Goal: Transaction & Acquisition: Purchase product/service

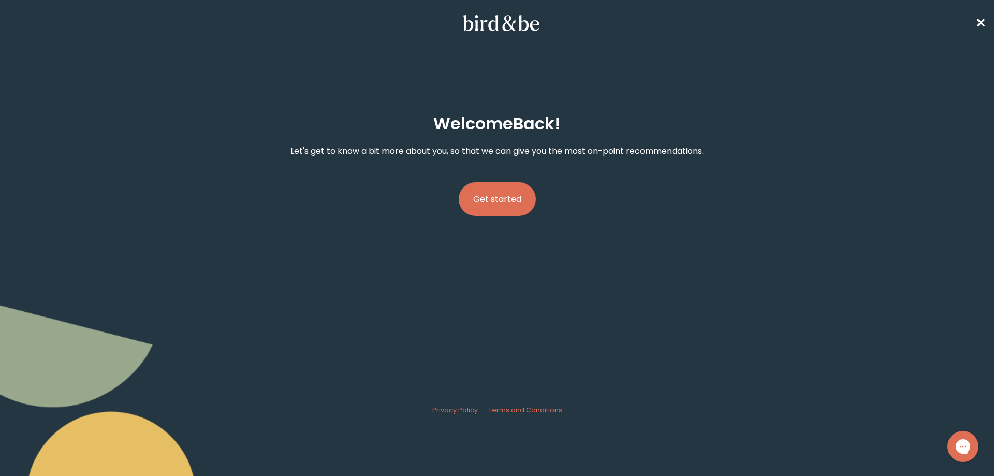
click at [508, 195] on button "Get started" at bounding box center [497, 199] width 77 height 34
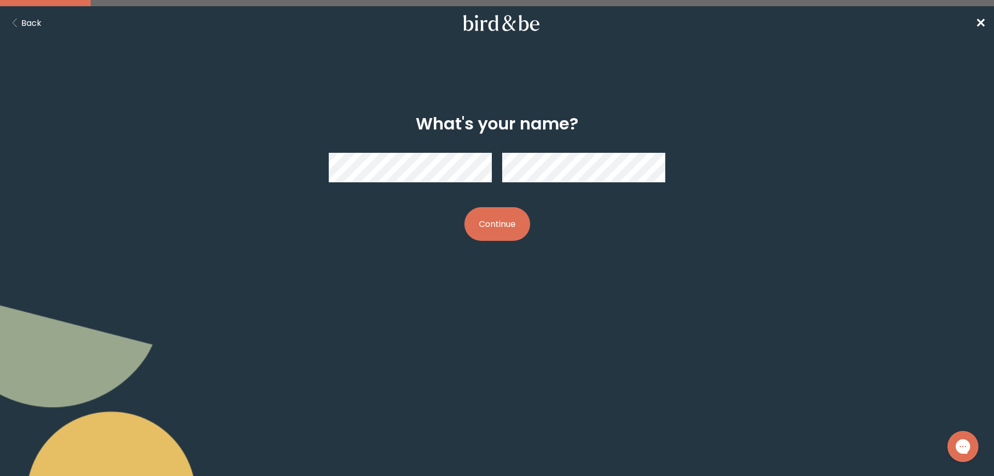
click at [515, 217] on button "Continue" at bounding box center [497, 224] width 66 height 34
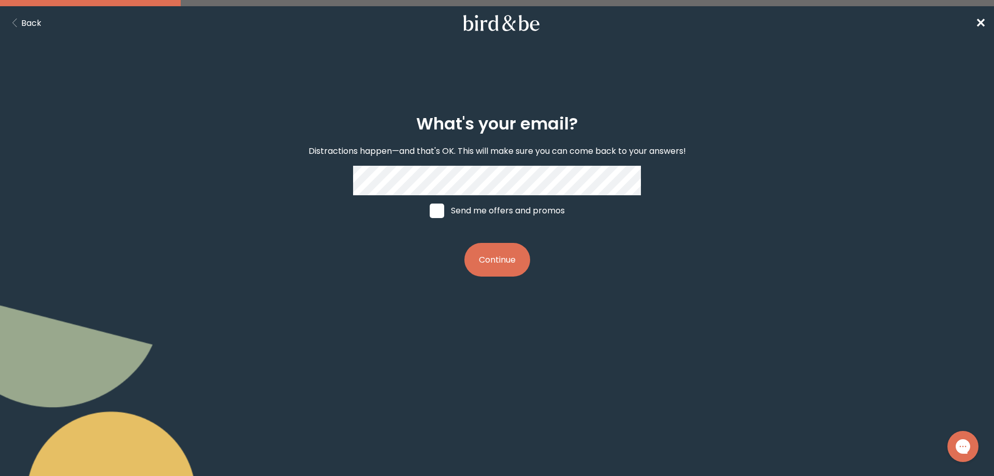
click at [495, 264] on button "Continue" at bounding box center [497, 260] width 66 height 34
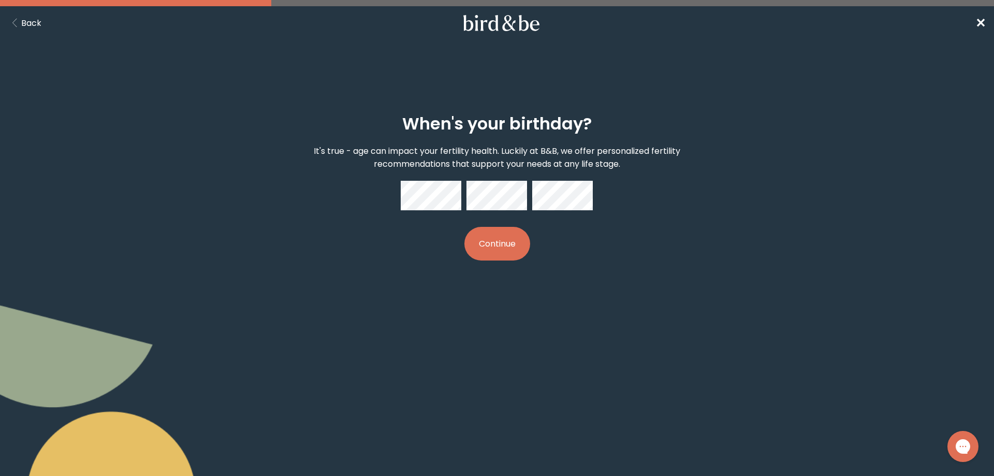
click at [508, 242] on button "Continue" at bounding box center [497, 244] width 66 height 34
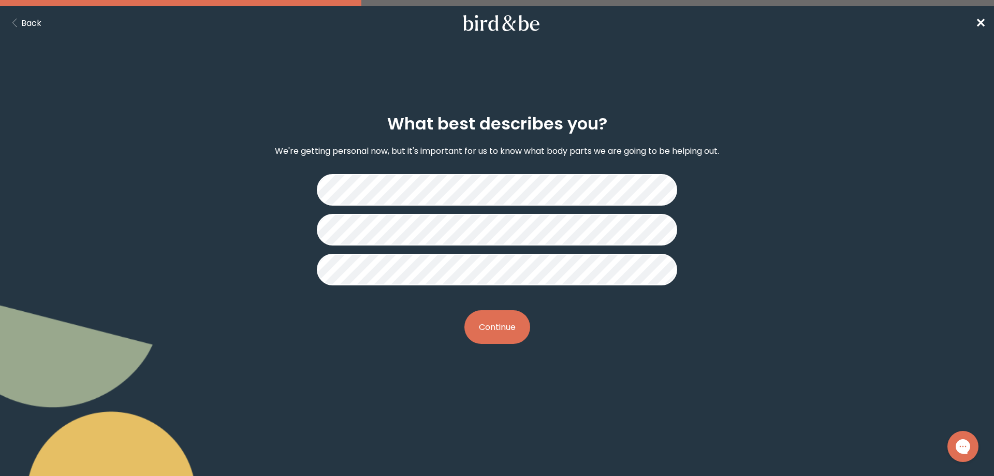
click at [503, 329] on button "Continue" at bounding box center [497, 327] width 66 height 34
click at [504, 316] on button "Continue" at bounding box center [497, 327] width 66 height 34
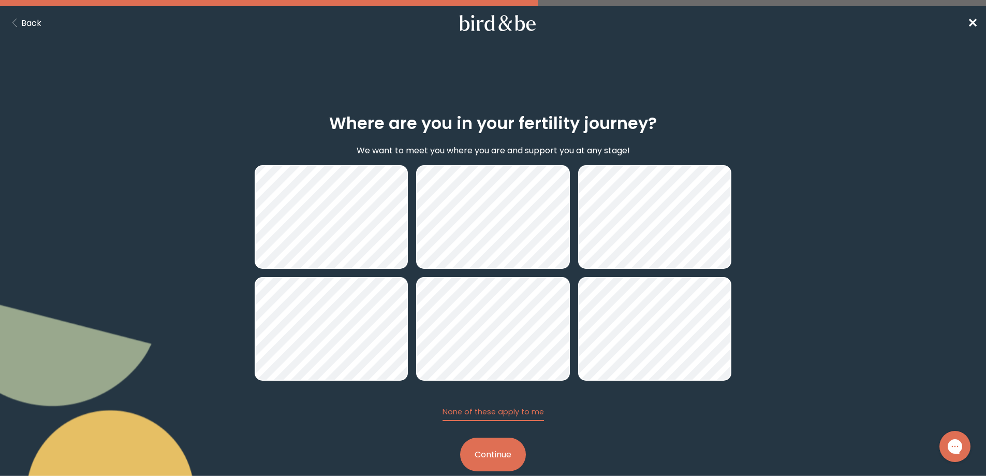
click at [504, 457] on button "Continue" at bounding box center [493, 455] width 66 height 34
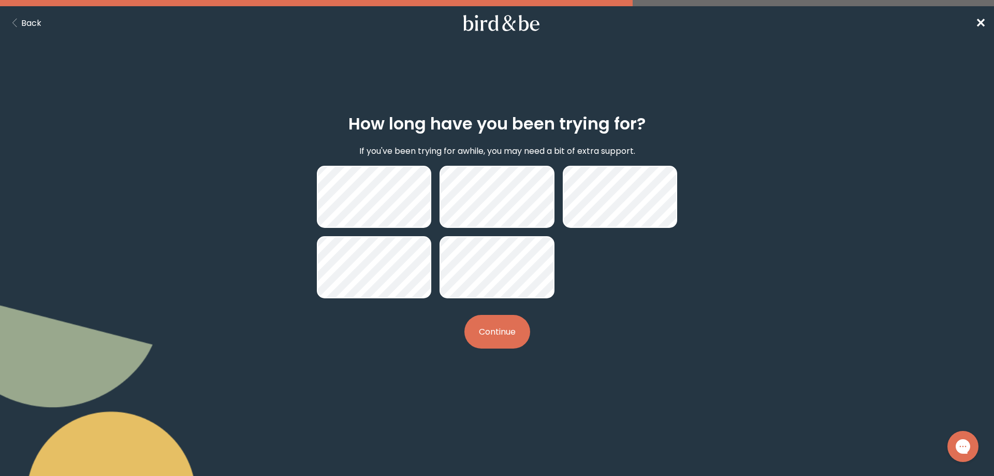
click at [513, 339] on button "Continue" at bounding box center [497, 332] width 66 height 34
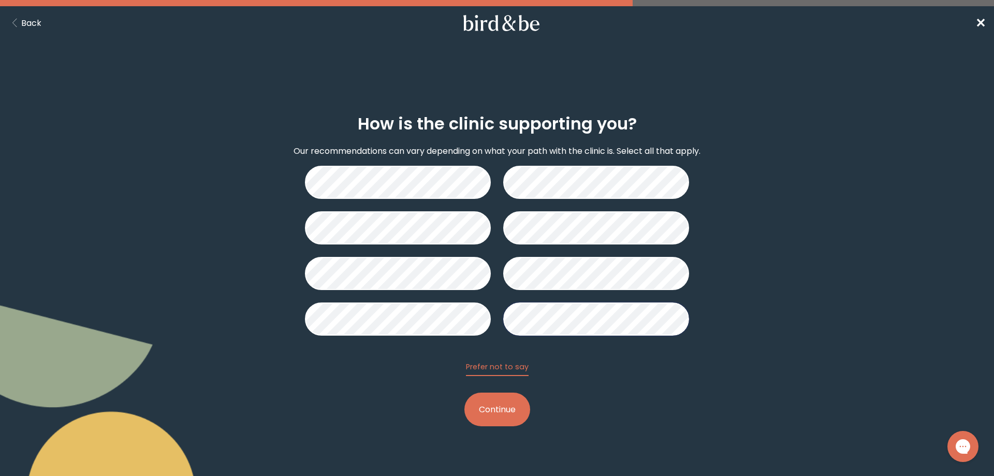
click at [497, 407] on button "Continue" at bounding box center [497, 409] width 66 height 34
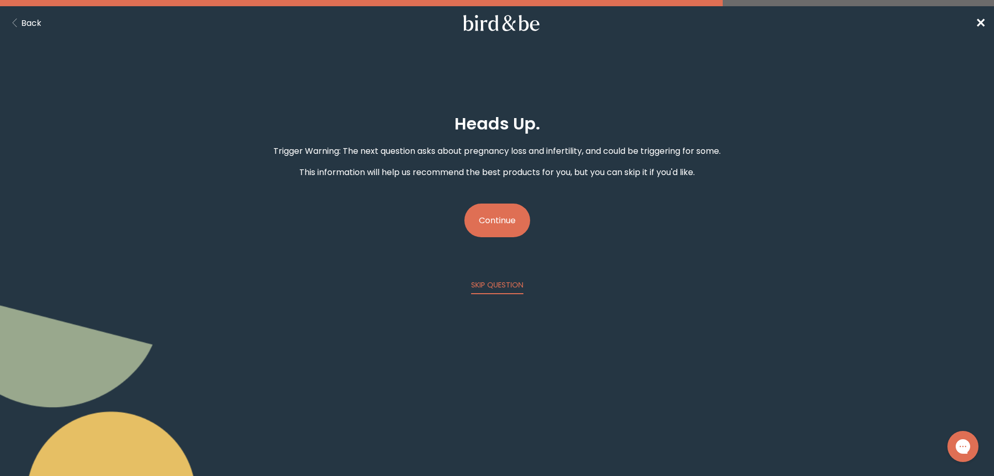
click at [500, 225] on button "Continue" at bounding box center [497, 220] width 66 height 34
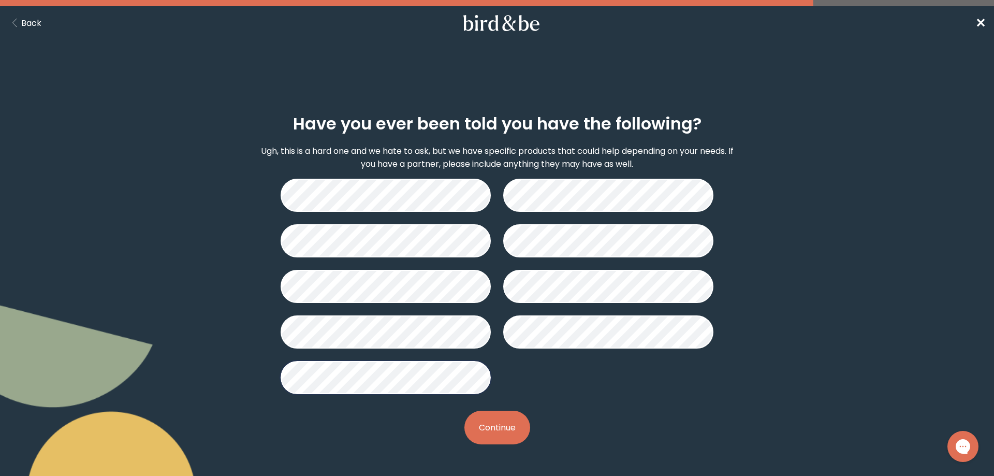
click at [509, 428] on button "Continue" at bounding box center [497, 428] width 66 height 34
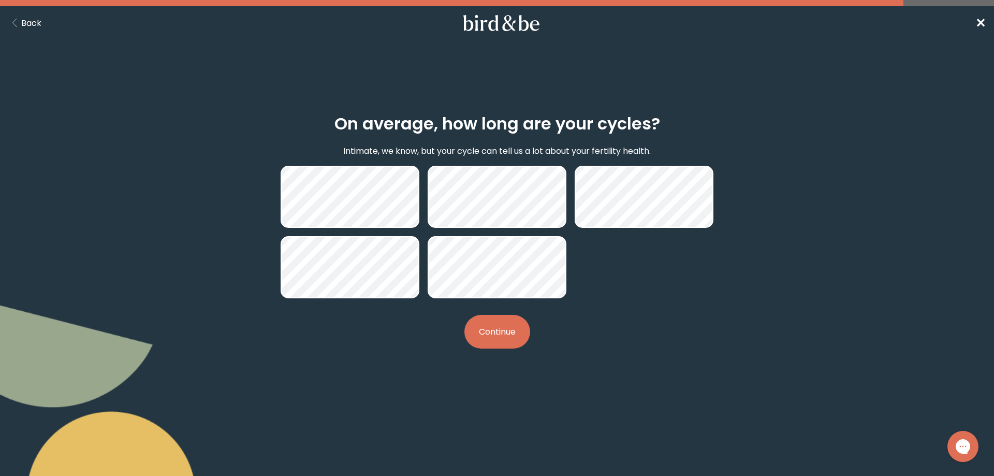
click at [512, 344] on button "Continue" at bounding box center [497, 332] width 66 height 34
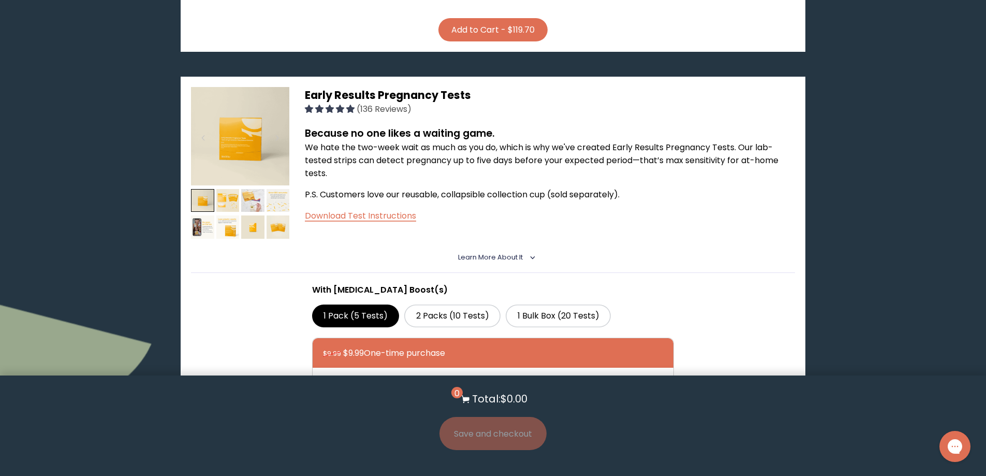
scroll to position [570, 0]
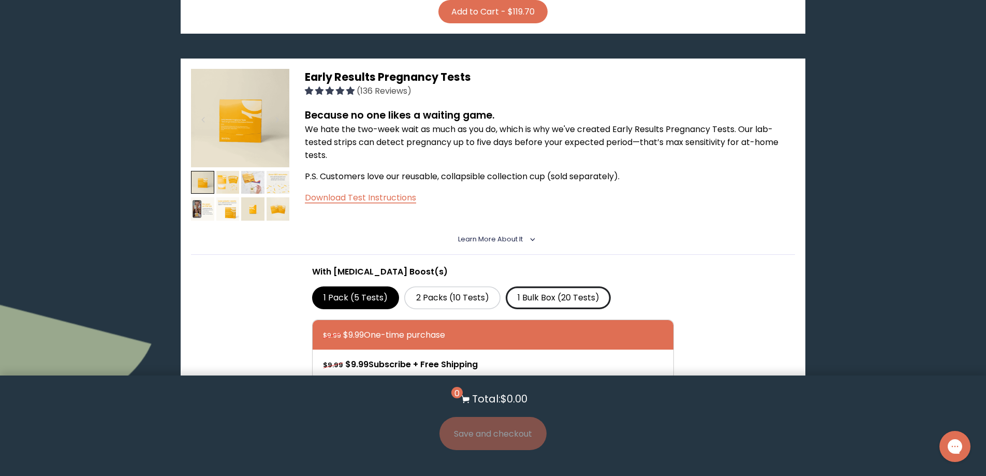
click at [545, 302] on label "1 Bulk Box (20 Tests)" at bounding box center [558, 297] width 105 height 23
click at [0, 0] on input "1 Bulk Box (20 Tests)" at bounding box center [0, 0] width 0 height 0
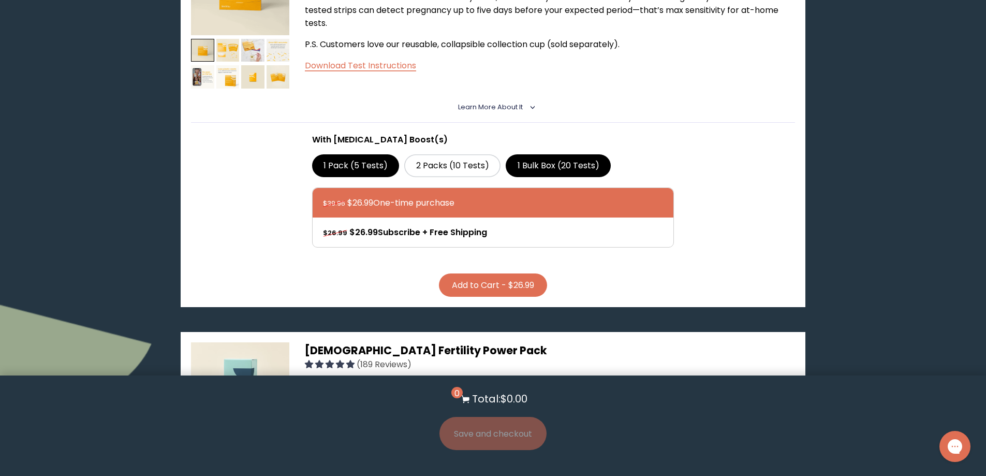
scroll to position [777, 0]
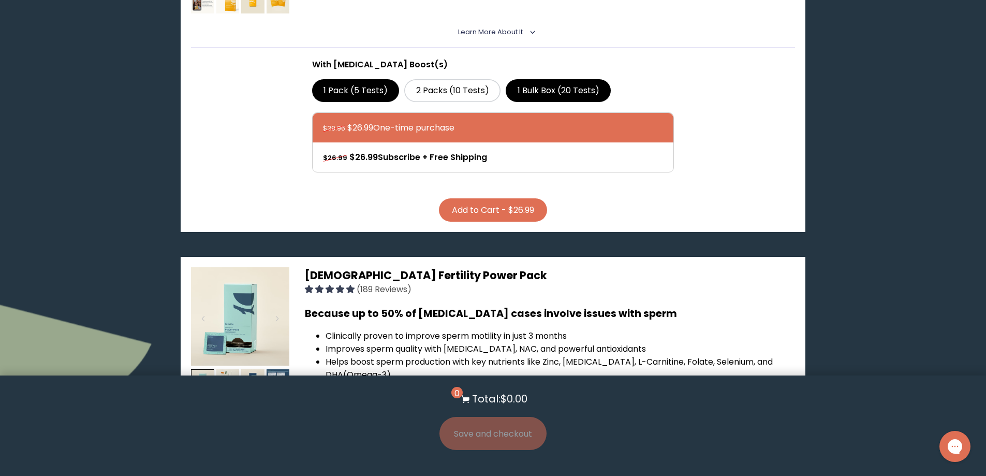
click at [507, 207] on button "Add to Cart - $26.99" at bounding box center [493, 209] width 108 height 23
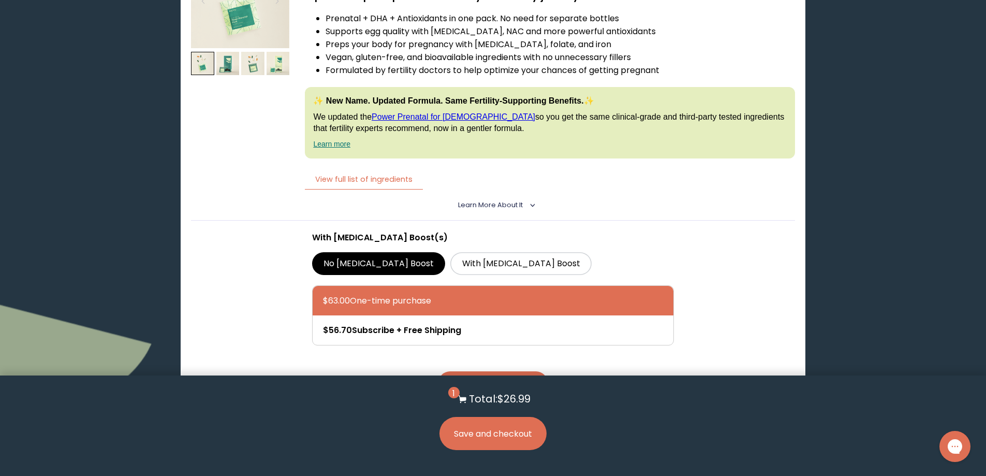
scroll to position [1553, 0]
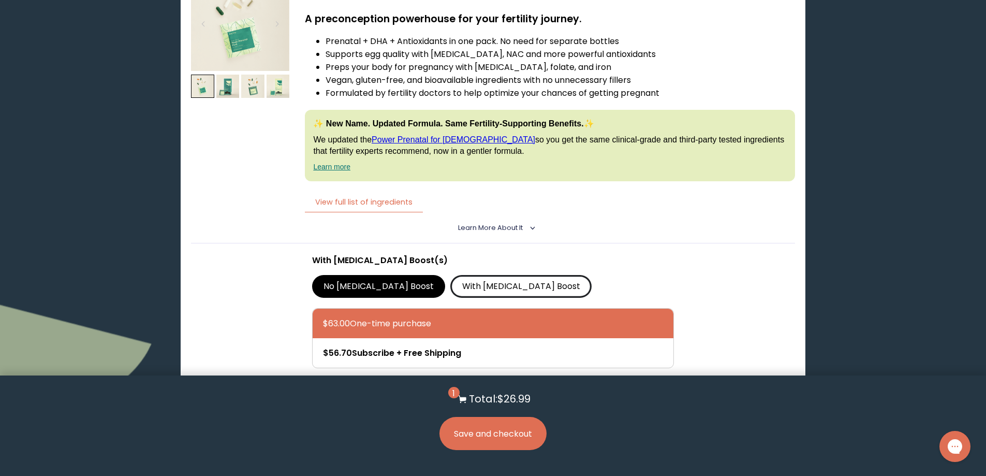
click at [473, 284] on label "With [MEDICAL_DATA] Boost" at bounding box center [520, 286] width 141 height 23
click at [0, 0] on input "With [MEDICAL_DATA] Boost" at bounding box center [0, 0] width 0 height 0
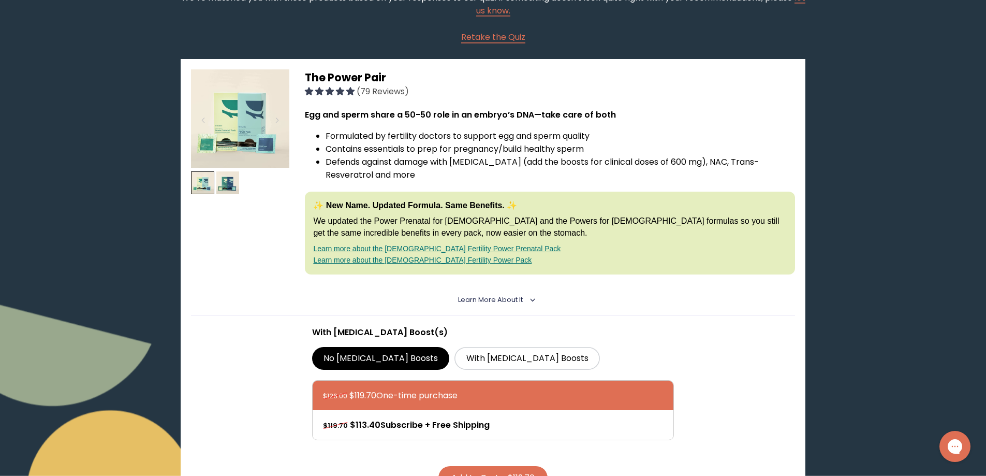
scroll to position [0, 0]
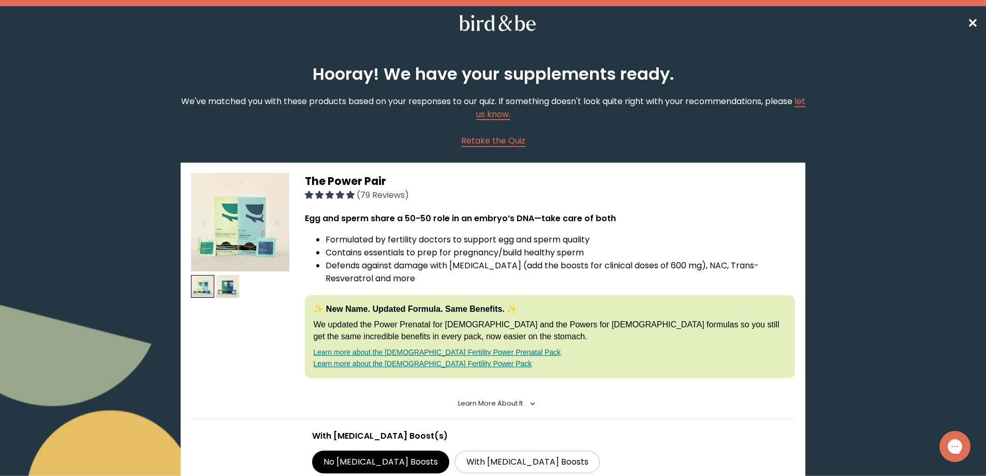
click at [970, 26] on span "✕" at bounding box center [973, 22] width 10 height 17
